Goal: Book appointment/travel/reservation

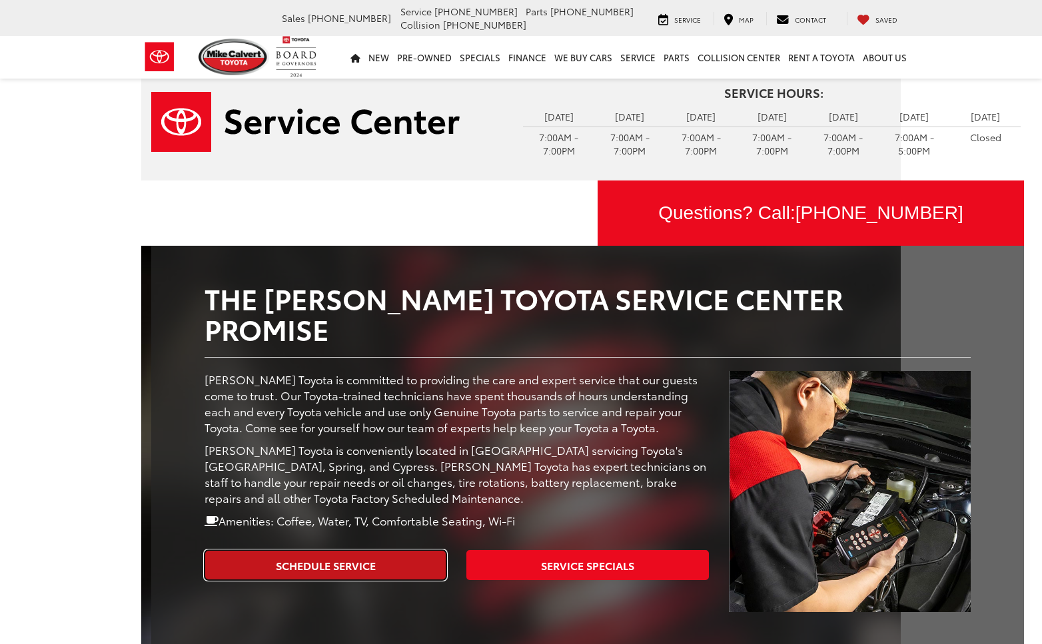
click at [382, 563] on link "Schedule Service" at bounding box center [325, 565] width 242 height 30
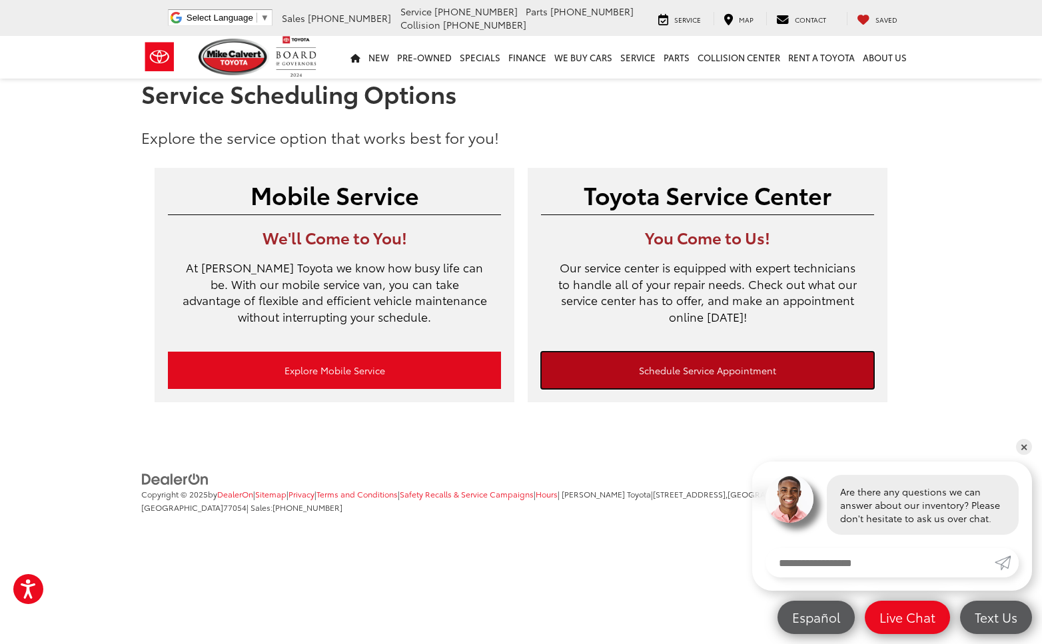
click at [637, 368] on link "Schedule Service Appointment" at bounding box center [707, 370] width 333 height 37
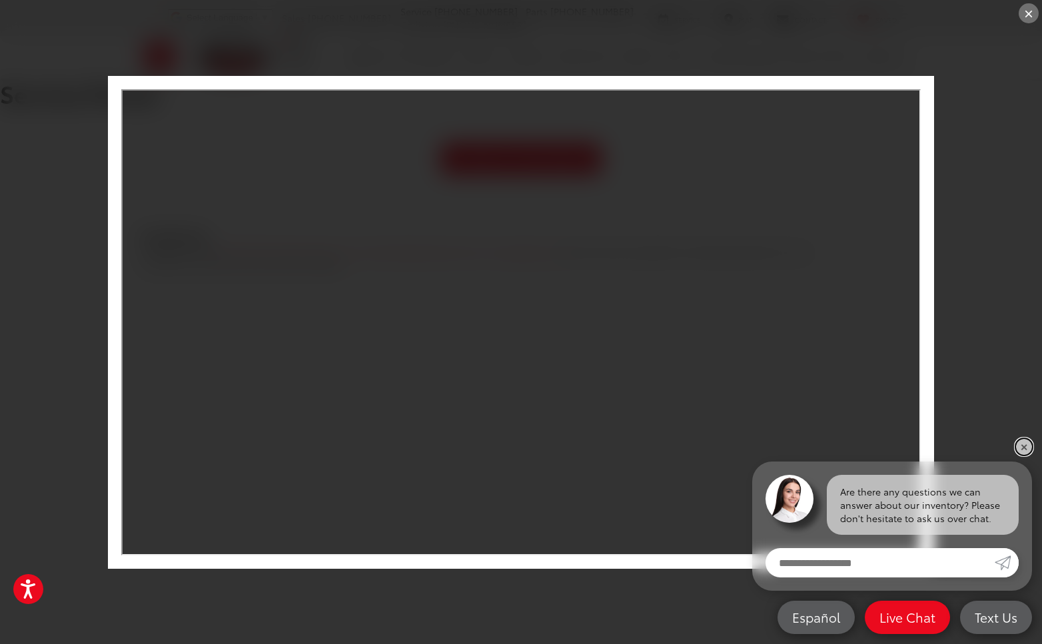
click at [1027, 446] on link "✕" at bounding box center [1024, 447] width 16 height 16
